Goal: Task Accomplishment & Management: Complete application form

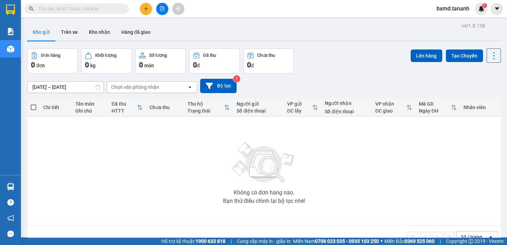
click at [147, 10] on icon "plus" at bounding box center [145, 8] width 5 height 5
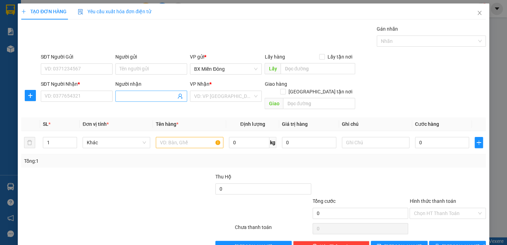
click at [132, 96] on input "Người nhận" at bounding box center [147, 96] width 56 height 8
type input "t"
type input "THOẠI"
click at [83, 97] on input "SĐT Người Nhận *" at bounding box center [77, 96] width 72 height 11
type input "0903577488"
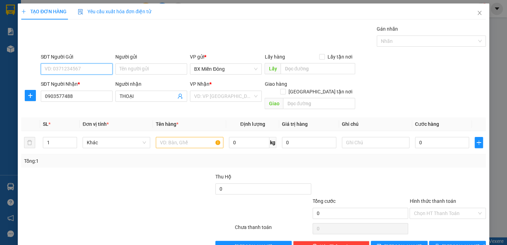
click at [78, 69] on input "SĐT Người Gửi" at bounding box center [77, 68] width 72 height 11
type input "0377348211"
click at [125, 70] on input "Người gửi" at bounding box center [151, 68] width 72 height 11
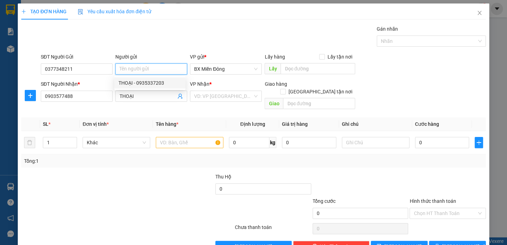
click at [128, 69] on input "Người gửi" at bounding box center [151, 68] width 72 height 11
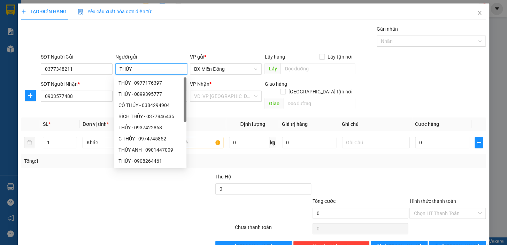
type input "THỦY"
drag, startPoint x: 251, startPoint y: 102, endPoint x: 247, endPoint y: 97, distance: 5.7
click at [249, 100] on div "VP Nhận * VD: VP [GEOGRAPHIC_DATA]" at bounding box center [226, 92] width 72 height 24
click at [247, 97] on input "search" at bounding box center [223, 96] width 58 height 10
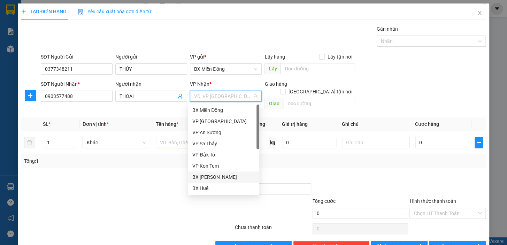
click at [227, 177] on div "BX [PERSON_NAME]" at bounding box center [223, 177] width 63 height 8
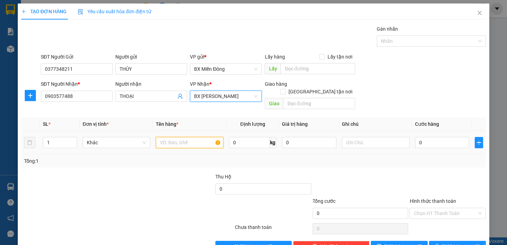
click at [175, 137] on input "text" at bounding box center [190, 142] width 68 height 11
type input "1 TG"
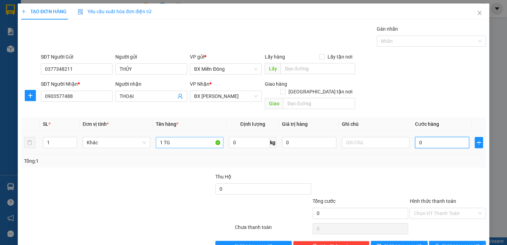
type input "5"
type input "50"
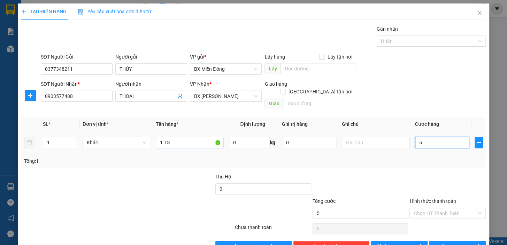
type input "50"
type input "50.000"
click at [481, 239] on div "TẠO ĐƠN HÀNG Yêu cầu xuất hóa đơn điện tử Transit Pickup Surcharge Ids Transit …" at bounding box center [253, 129] width 471 height 253
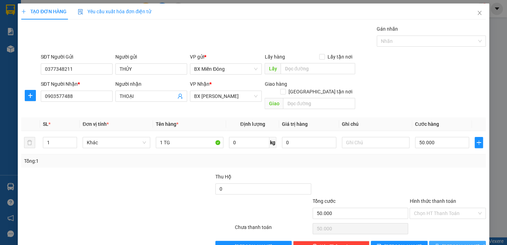
click at [479, 241] on button "[PERSON_NAME] và In" at bounding box center [457, 246] width 57 height 11
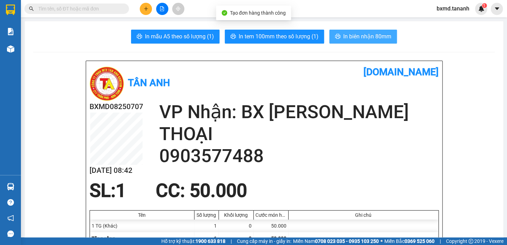
click at [379, 41] on button "In biên nhận 80mm" at bounding box center [363, 37] width 68 height 14
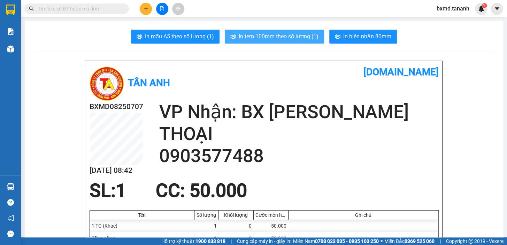
click at [309, 35] on span "In tem 100mm theo số lượng (1)" at bounding box center [279, 36] width 80 height 9
